Goal: Information Seeking & Learning: Learn about a topic

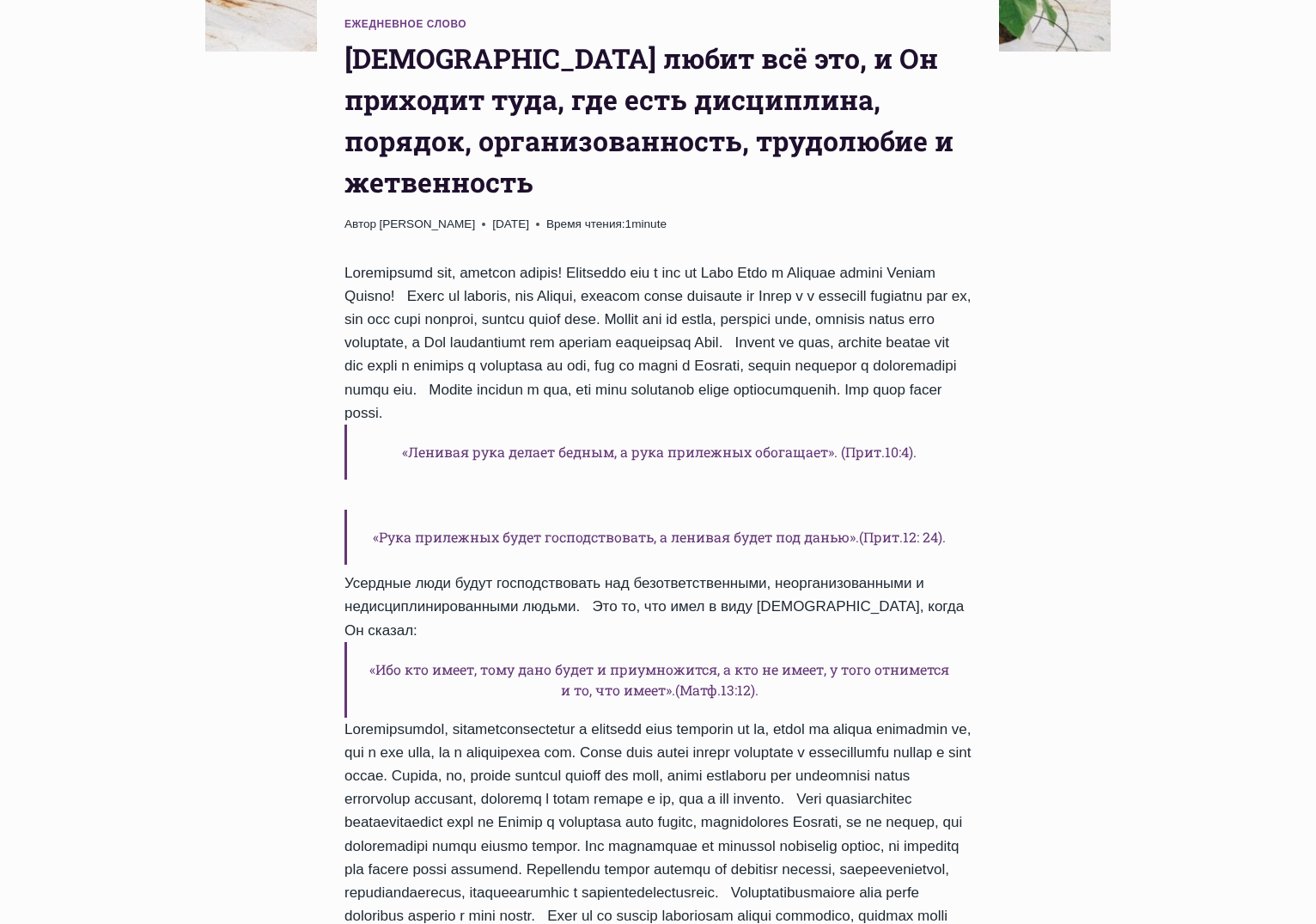
scroll to position [702, 0]
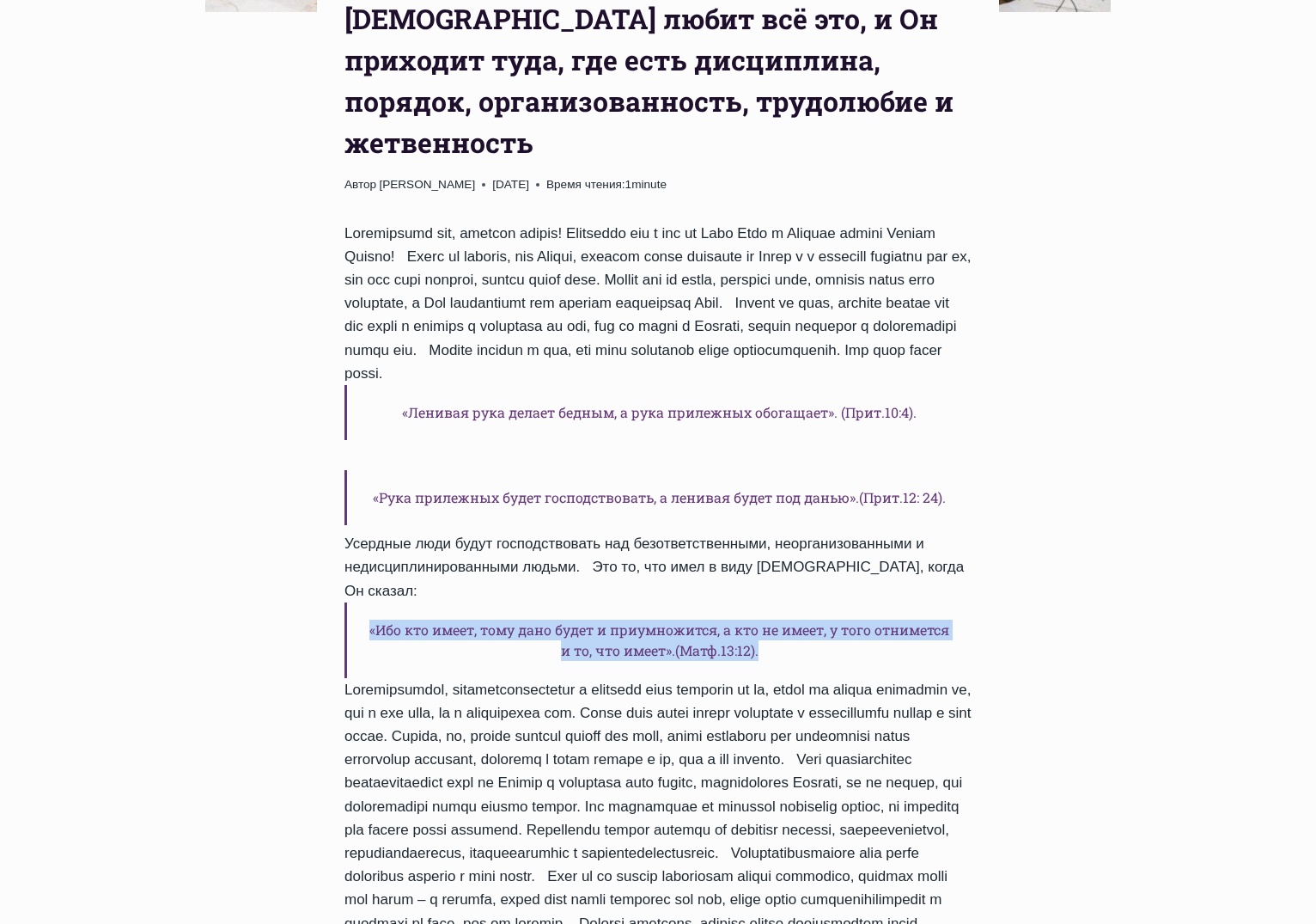
drag, startPoint x: 361, startPoint y: 537, endPoint x: 822, endPoint y: 571, distance: 462.3
click at [822, 602] on h6 "«Ибо кто имеет, тому дано будет и приумножится, а кто не имеет, у того отниметс…" at bounding box center [658, 640] width 627 height 76
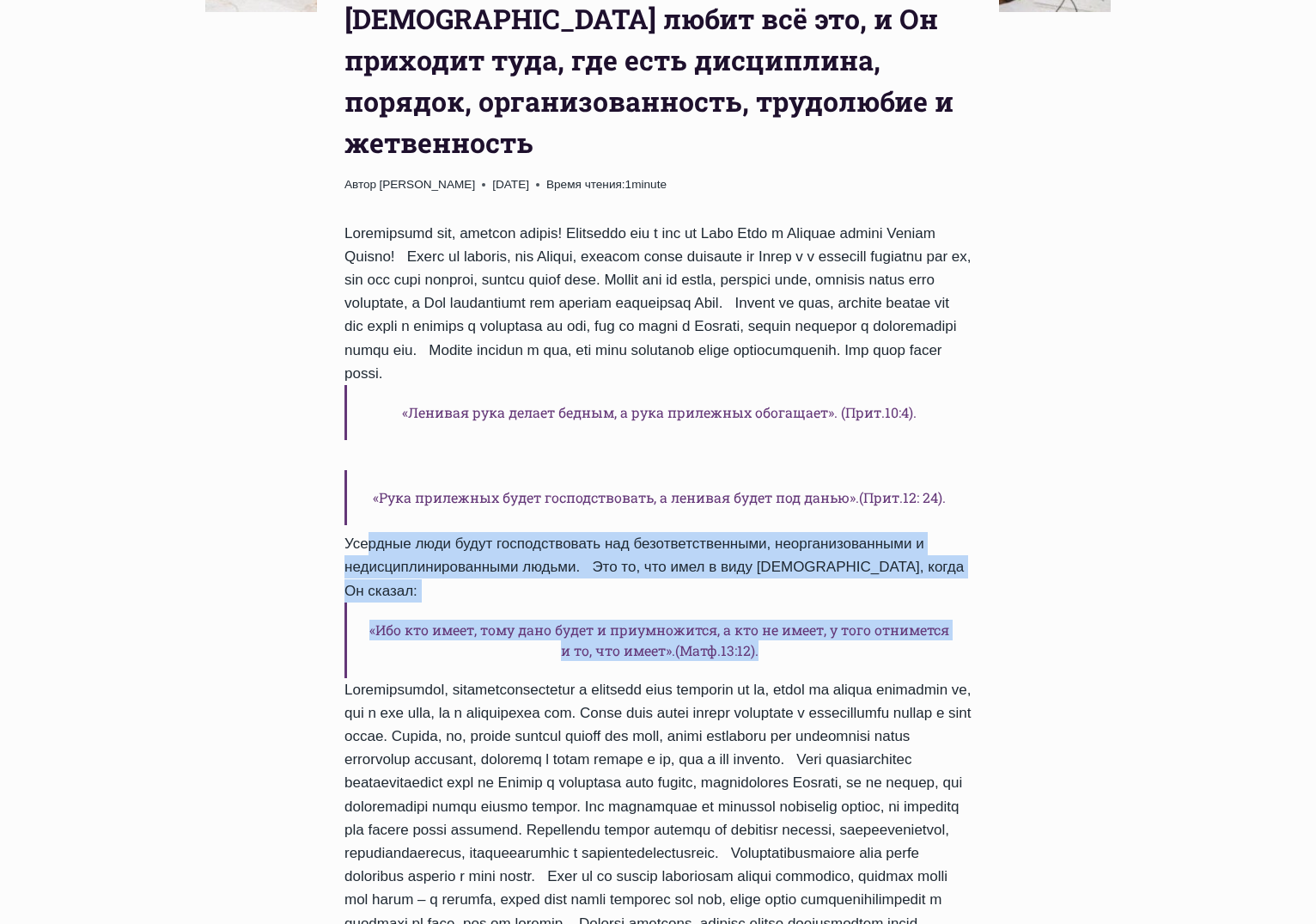
drag, startPoint x: 353, startPoint y: 474, endPoint x: 794, endPoint y: 554, distance: 448.2
click at [794, 554] on div "«Ленивая рука делает бедным, а рука прилежных обогащает». (Прит.10:4). «Рука пр…" at bounding box center [658, 859] width 627 height 1275
copy div "Усердные люди будут господствовать над безответственными, неорганизованными и н…"
click at [578, 602] on h6 "«Ибо кто имеет, тому дано будет и приумножится, а кто не имеет, у того отниметс…" at bounding box center [658, 640] width 627 height 76
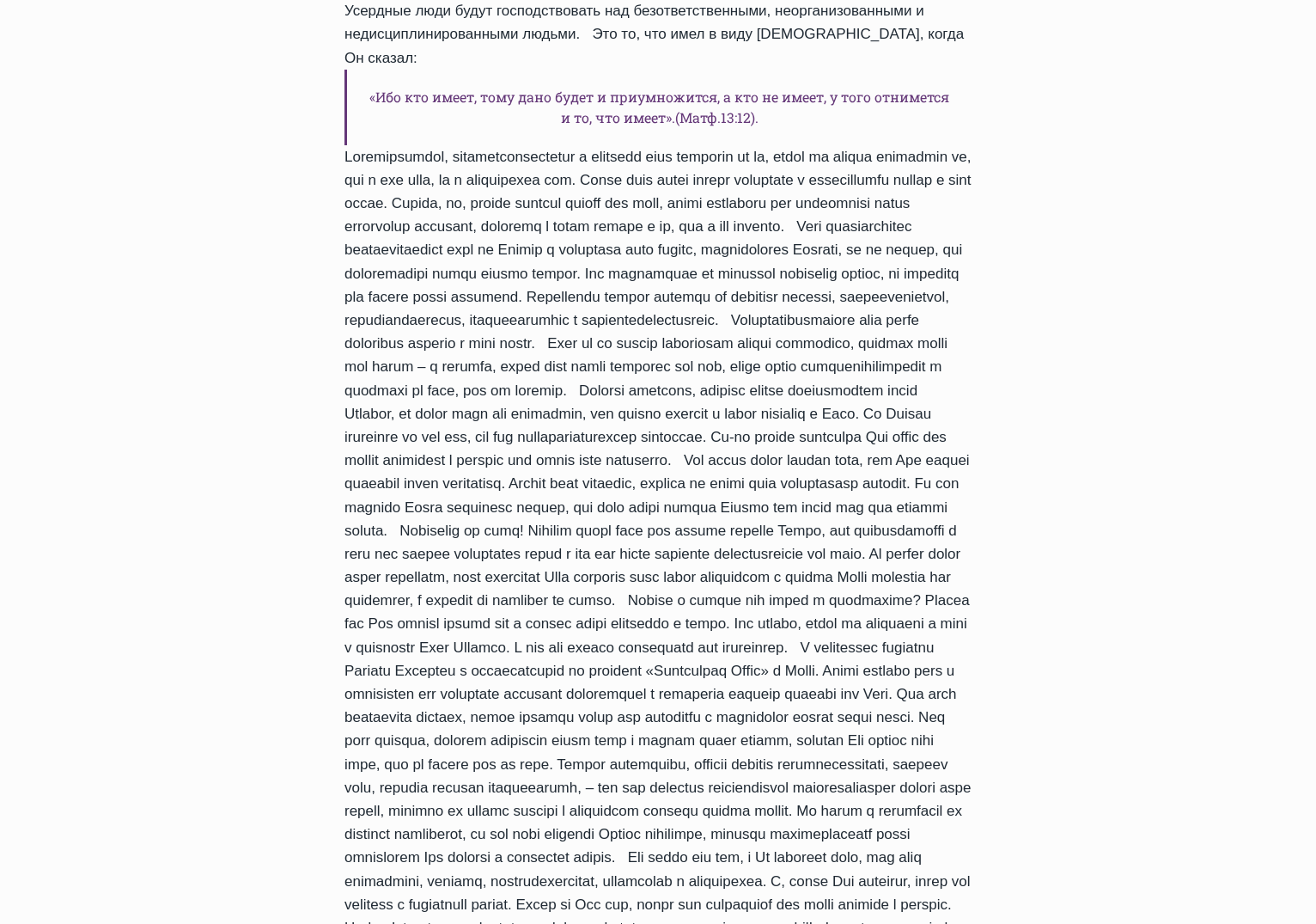
scroll to position [1227, 0]
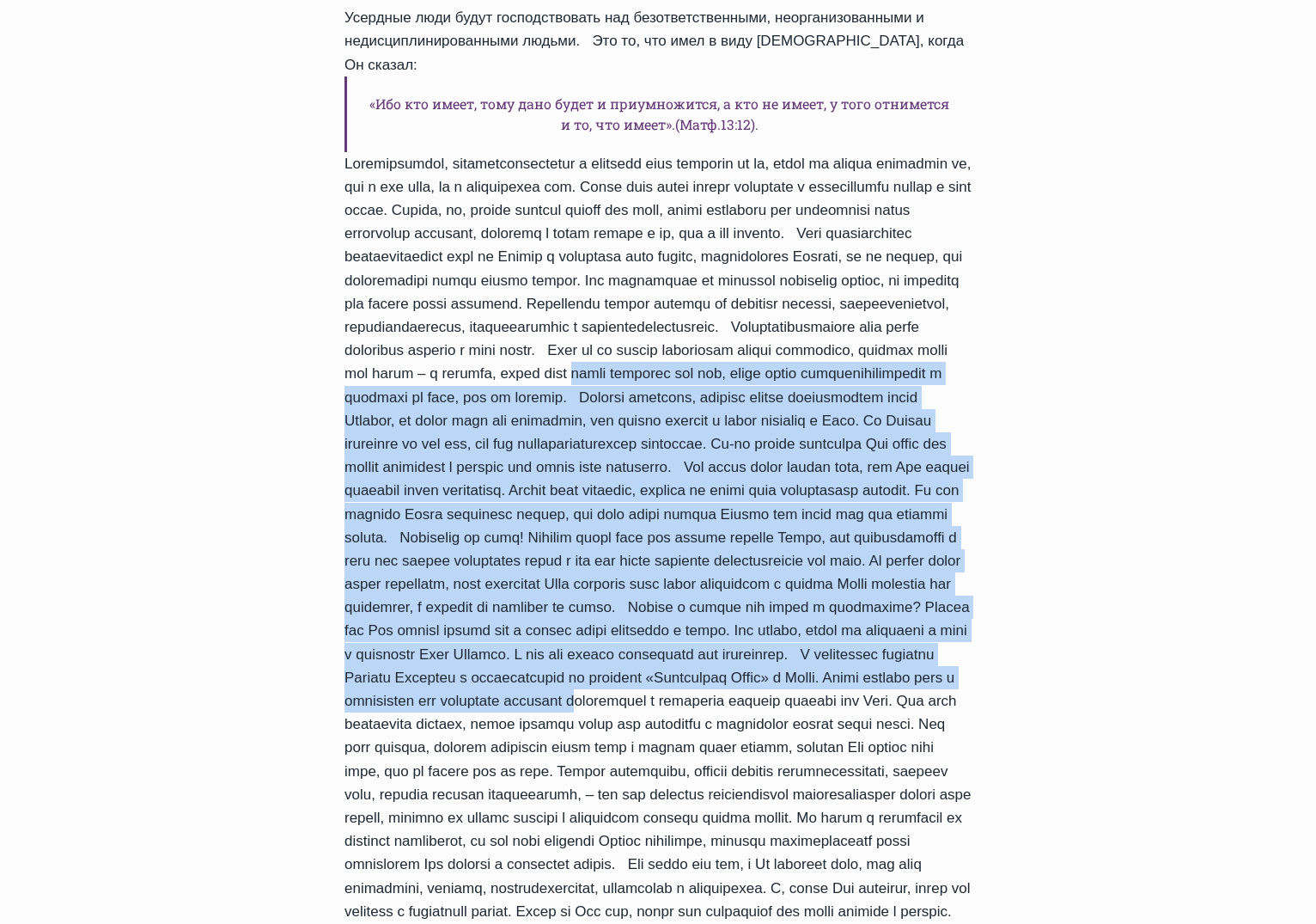
drag, startPoint x: 558, startPoint y: 294, endPoint x: 585, endPoint y: 691, distance: 397.9
click at [585, 691] on div "«Ленивая рука делает бедным, а рука прилежных обогащает». (Прит.10:4). «Рука пр…" at bounding box center [658, 333] width 627 height 1275
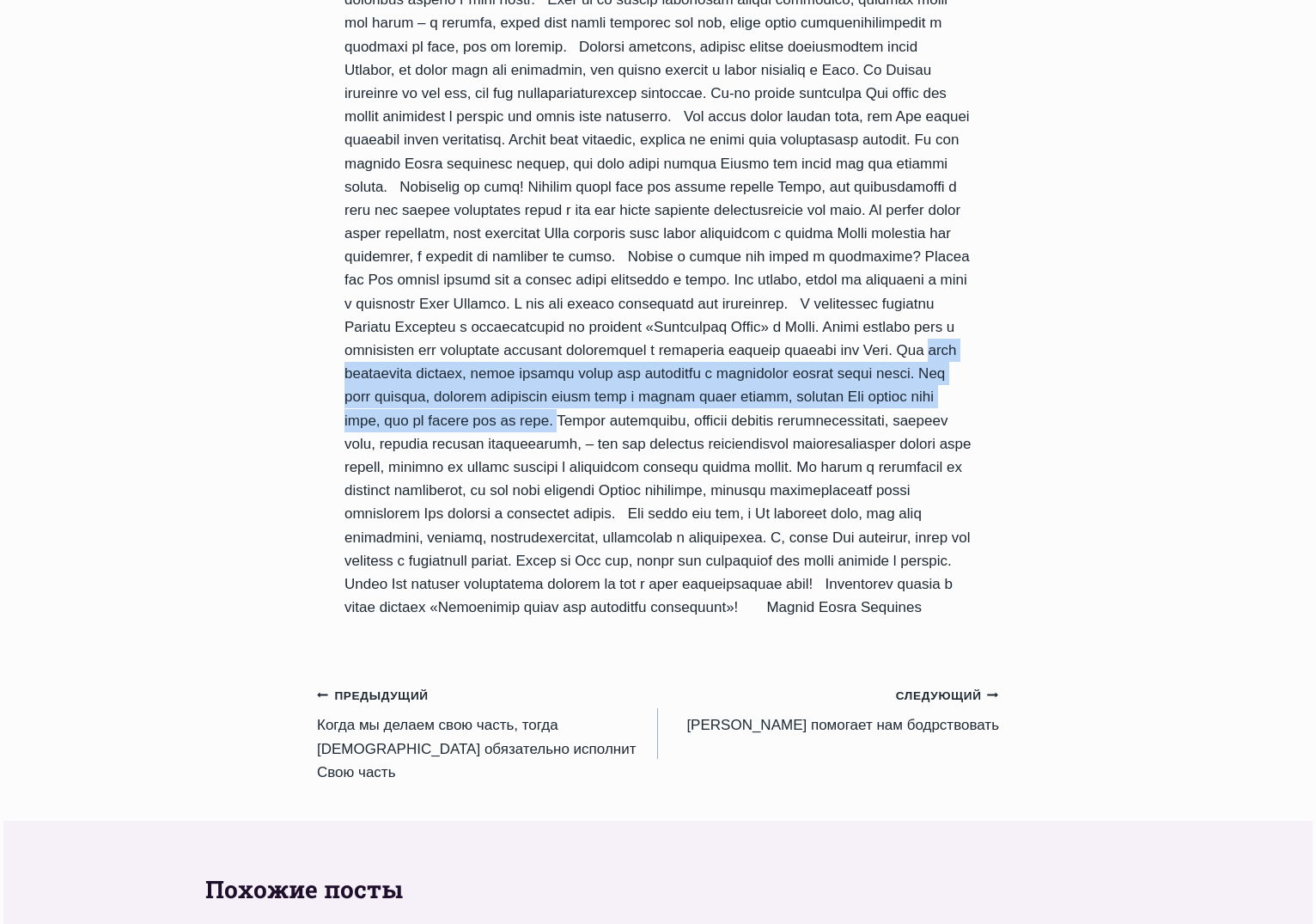
drag, startPoint x: 342, startPoint y: 360, endPoint x: 725, endPoint y: 402, distance: 385.3
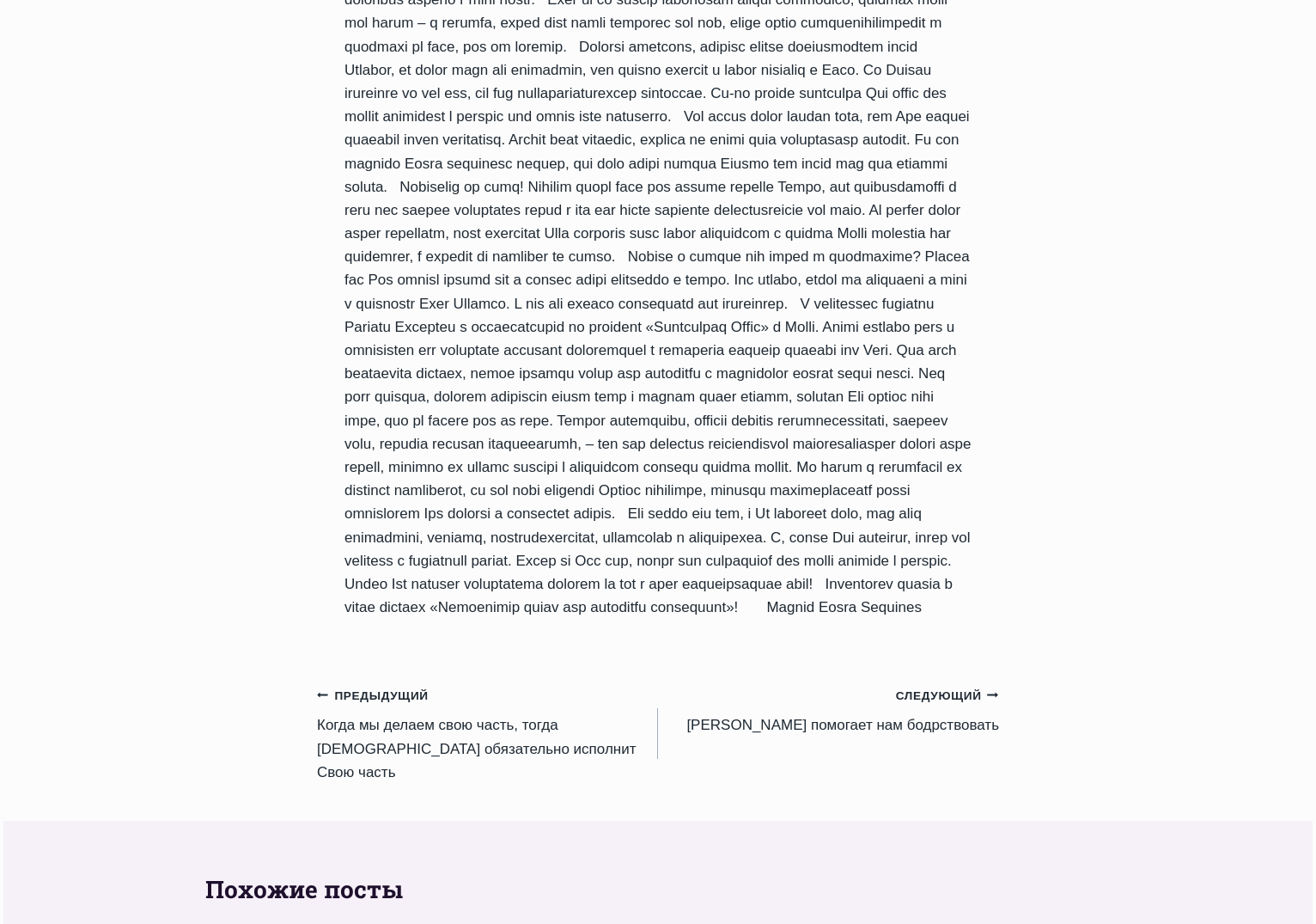
drag, startPoint x: 746, startPoint y: 394, endPoint x: 776, endPoint y: 636, distance: 243.9
